Goal: Book appointment/travel/reservation

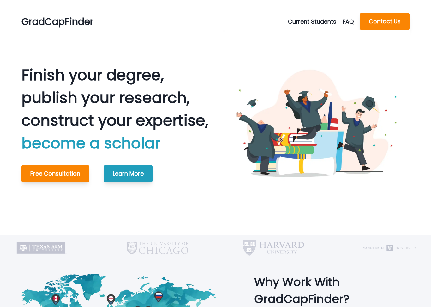
click at [325, 21] on button "Current Students" at bounding box center [315, 21] width 55 height 9
click at [314, 40] on button "Schedule Meeting" at bounding box center [324, 36] width 70 height 11
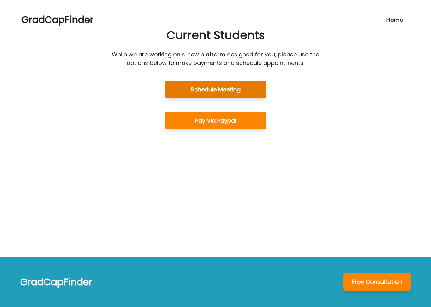
click at [237, 85] on button "Schedule Meeting" at bounding box center [215, 90] width 101 height 18
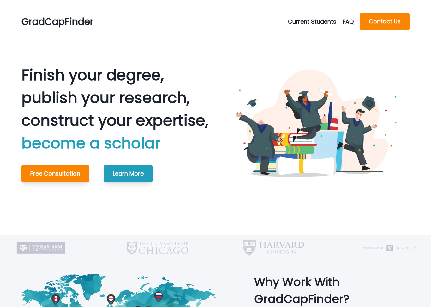
click at [307, 17] on button "Current Students" at bounding box center [315, 21] width 55 height 9
click at [306, 35] on button "Schedule Meeting" at bounding box center [324, 36] width 70 height 11
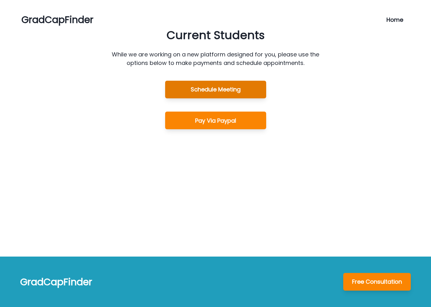
click at [248, 95] on button "Schedule Meeting" at bounding box center [215, 90] width 101 height 18
